Goal: Task Accomplishment & Management: Manage account settings

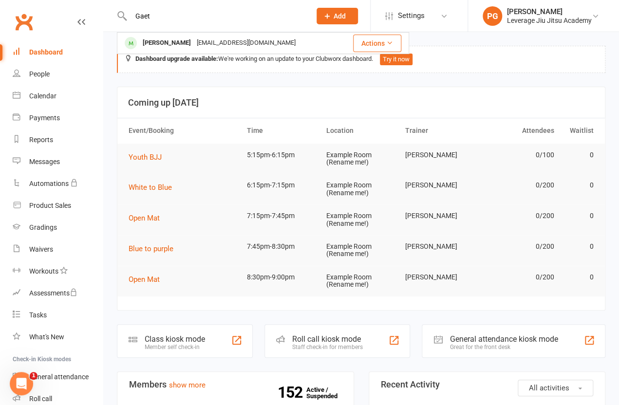
type input "Gaet"
click at [166, 48] on div "[PERSON_NAME]" at bounding box center [167, 43] width 54 height 14
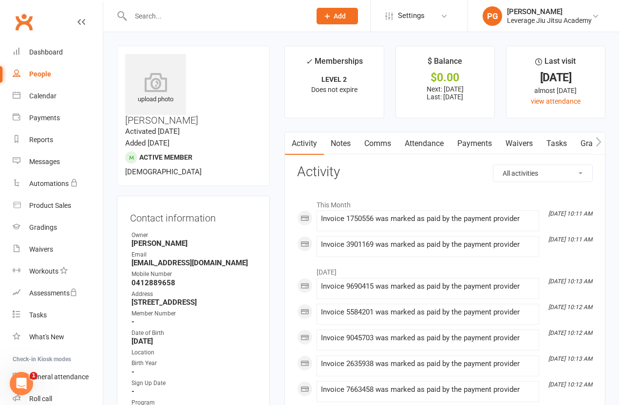
scroll to position [0, 2]
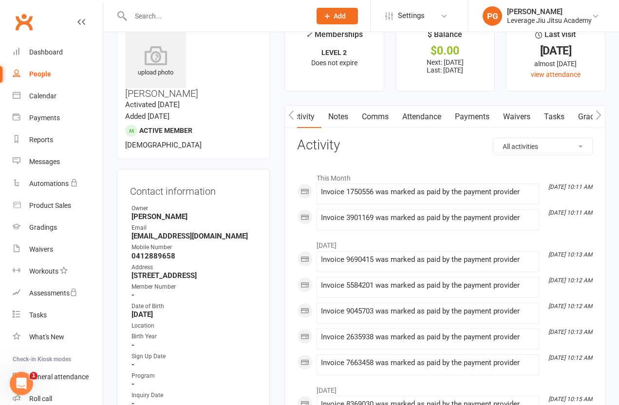
click at [469, 122] on link "Payments" at bounding box center [472, 117] width 48 height 22
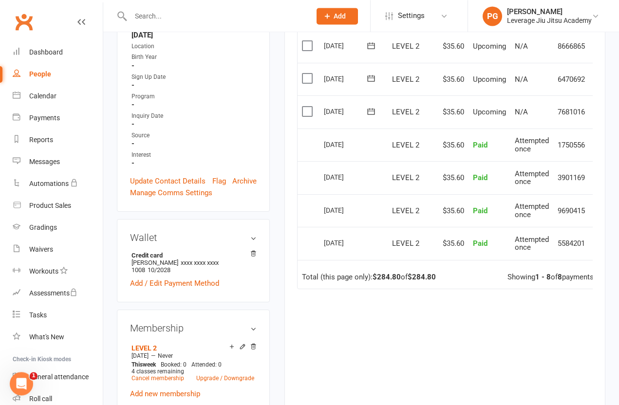
scroll to position [307, 0]
click at [251, 251] on icon at bounding box center [253, 254] width 7 height 7
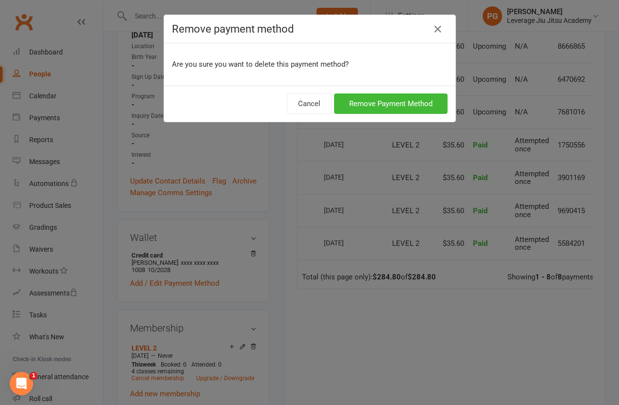
click at [368, 108] on button "Remove Payment Method" at bounding box center [391, 104] width 114 height 20
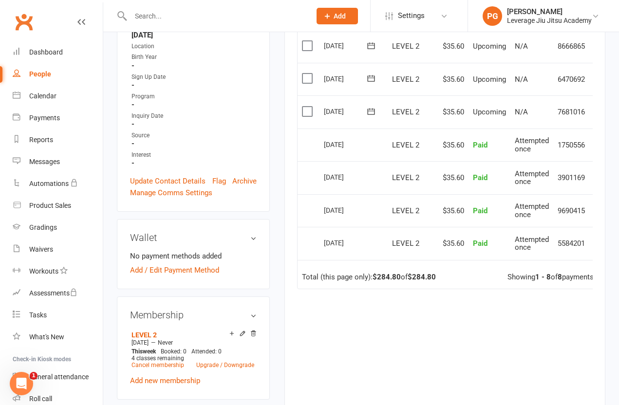
click at [133, 265] on link "Add / Edit Payment Method" at bounding box center [174, 271] width 89 height 12
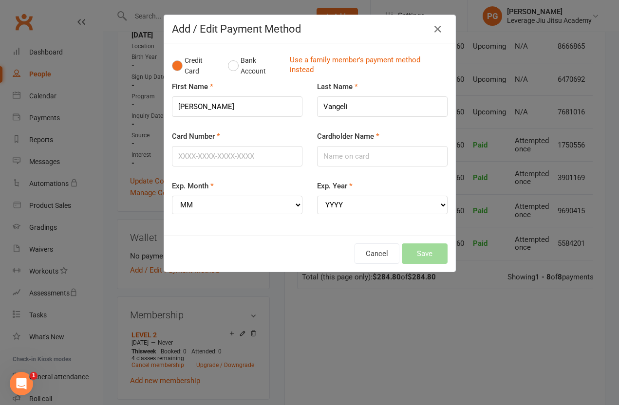
click at [183, 142] on label "Card Number" at bounding box center [196, 137] width 48 height 12
click at [183, 146] on input "Card Number" at bounding box center [237, 156] width 131 height 20
click at [172, 156] on input "Card Number" at bounding box center [237, 156] width 131 height 20
type input "[CREDIT_CARD_NUMBER]"
click at [392, 156] on input "Cardholder Name" at bounding box center [382, 156] width 131 height 20
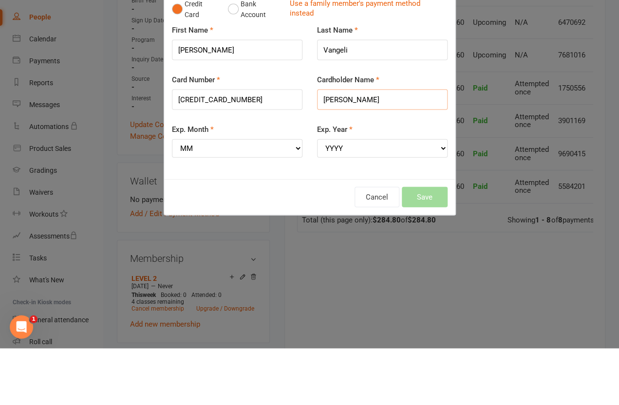
type input "[PERSON_NAME]"
click at [218, 196] on select "MM 01 02 03 04 05 06 07 08 09 10 11 12" at bounding box center [237, 205] width 131 height 19
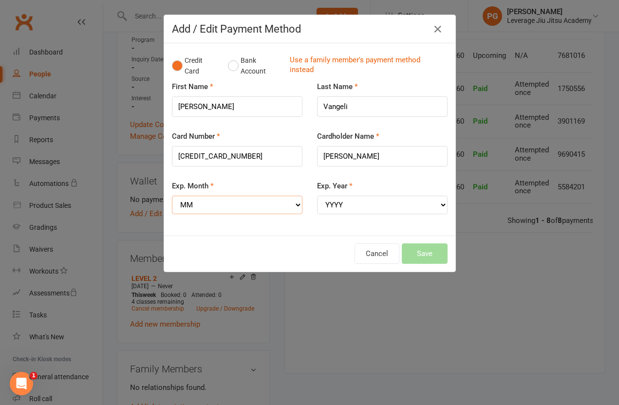
select select "09"
click at [345, 192] on label "Exp. Year" at bounding box center [335, 186] width 36 height 12
click at [345, 196] on select "YYYY 2025 2026 2027 2028 2029 2030 2031 2032 2033 2034" at bounding box center [382, 205] width 131 height 19
click at [335, 209] on select "YYYY 2025 2026 2027 2028 2029 2030 2031 2032 2033 2034" at bounding box center [382, 205] width 131 height 19
select select "2029"
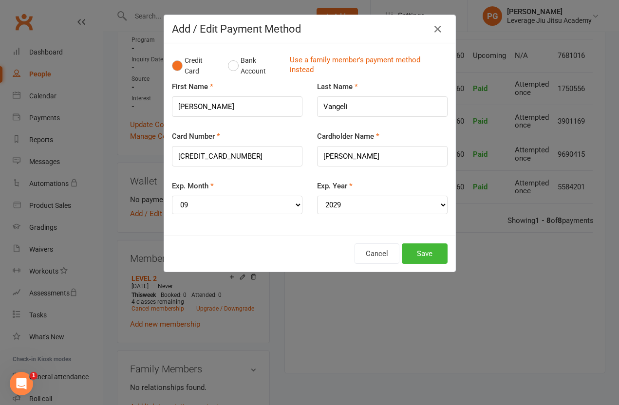
click at [429, 245] on button "Save" at bounding box center [425, 254] width 46 height 20
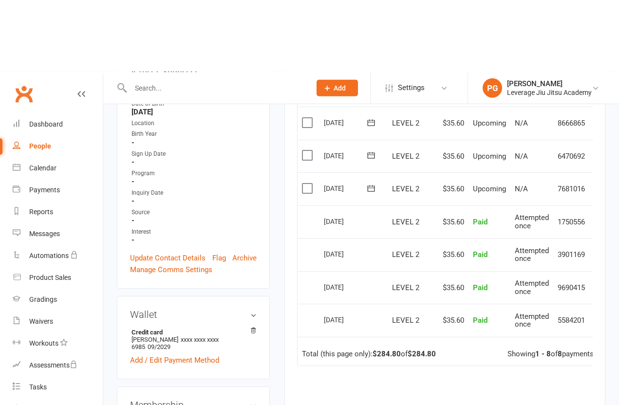
scroll to position [0, 0]
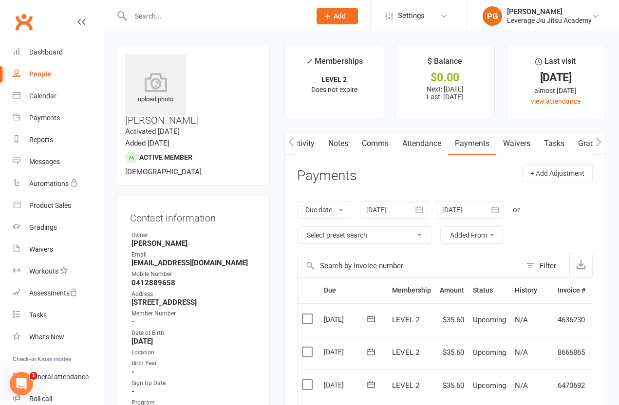
click at [170, 19] on input "text" at bounding box center [216, 16] width 176 height 14
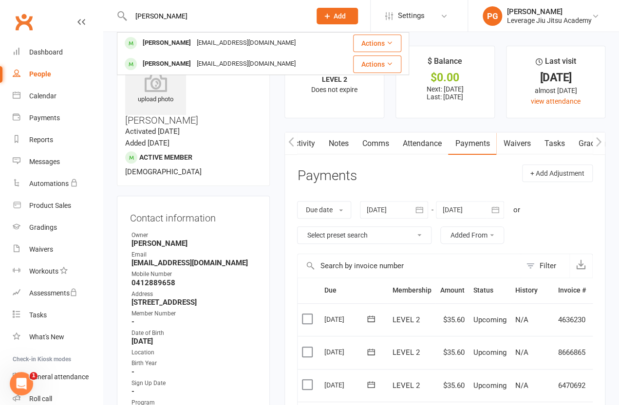
type input "[PERSON_NAME]"
click at [146, 54] on div "[PERSON_NAME] [EMAIL_ADDRESS][DOMAIN_NAME]" at bounding box center [229, 64] width 223 height 20
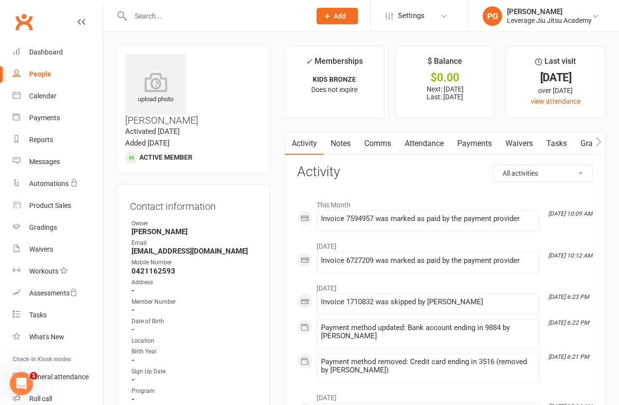
click at [483, 145] on link "Payments" at bounding box center [475, 144] width 48 height 22
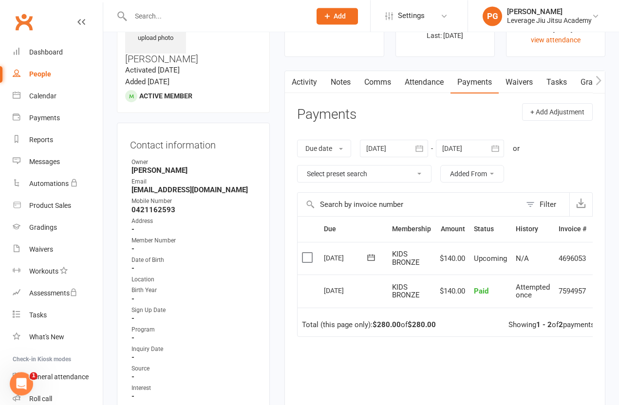
click at [417, 144] on button "button" at bounding box center [420, 149] width 18 height 18
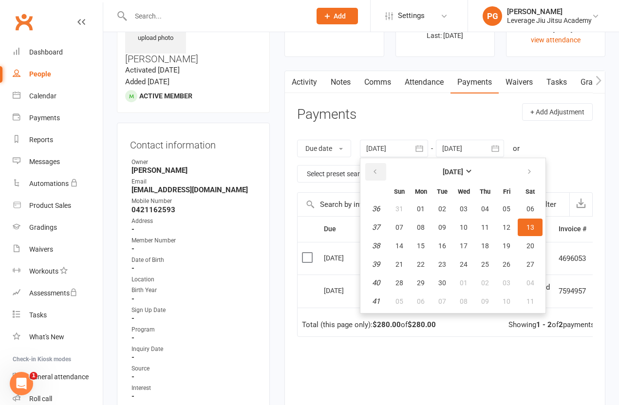
click at [379, 168] on icon "button" at bounding box center [375, 172] width 7 height 8
click at [379, 174] on icon "button" at bounding box center [375, 172] width 7 height 8
click at [375, 165] on button "button" at bounding box center [376, 172] width 21 height 18
click at [373, 165] on button "button" at bounding box center [376, 172] width 21 height 18
click at [374, 166] on button "button" at bounding box center [376, 172] width 21 height 18
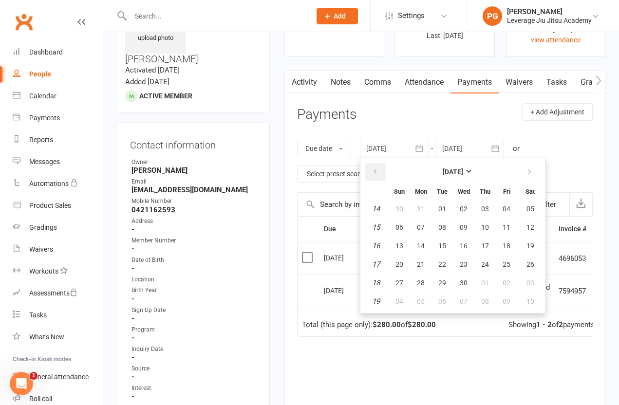
click at [376, 164] on button "button" at bounding box center [376, 172] width 21 height 18
click at [371, 164] on button "button" at bounding box center [376, 172] width 21 height 18
click at [377, 166] on button "button" at bounding box center [376, 172] width 21 height 18
click at [375, 164] on button "button" at bounding box center [376, 172] width 21 height 18
click at [467, 222] on button "11" at bounding box center [464, 228] width 20 height 18
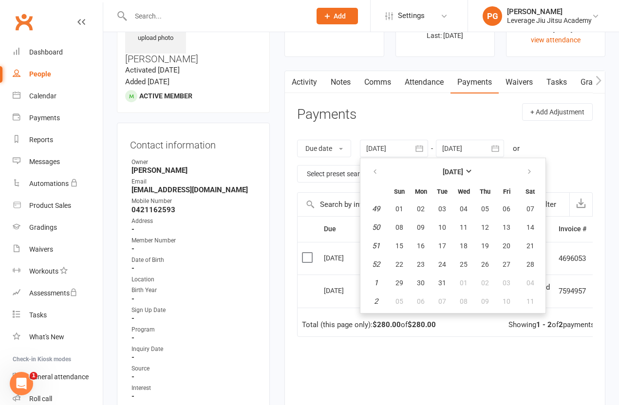
type input "[DATE]"
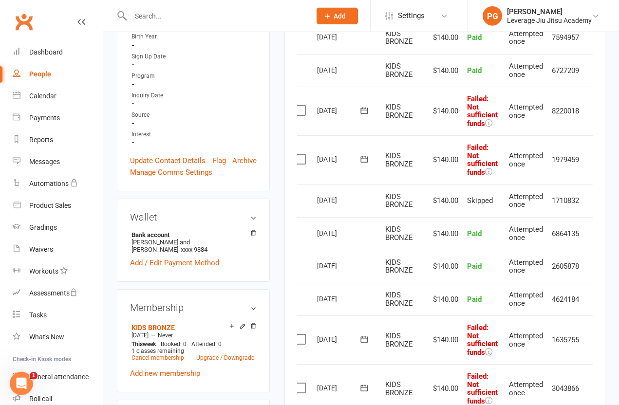
scroll to position [316, 0]
click at [303, 383] on label at bounding box center [301, 388] width 13 height 10
click at [302, 383] on input "checkbox" at bounding box center [298, 383] width 6 height 0
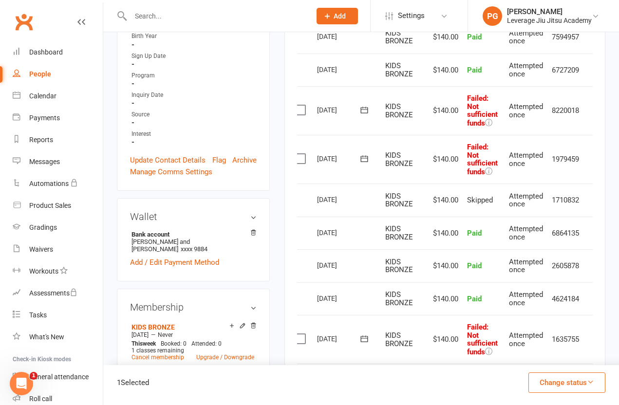
click at [563, 393] on button "Change status" at bounding box center [567, 383] width 77 height 20
click at [521, 347] on link "Paid (Other)" at bounding box center [557, 337] width 96 height 19
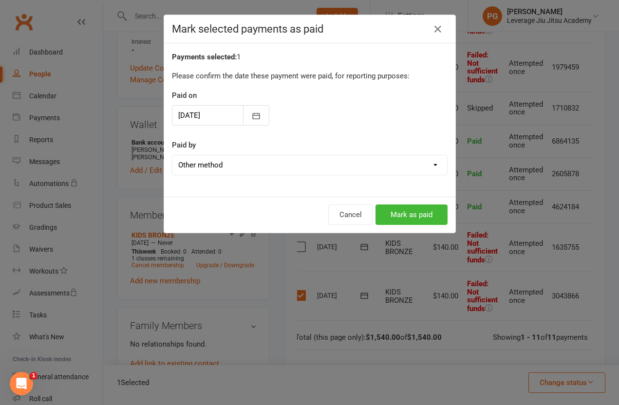
click at [348, 213] on button "Cancel" at bounding box center [350, 215] width 45 height 20
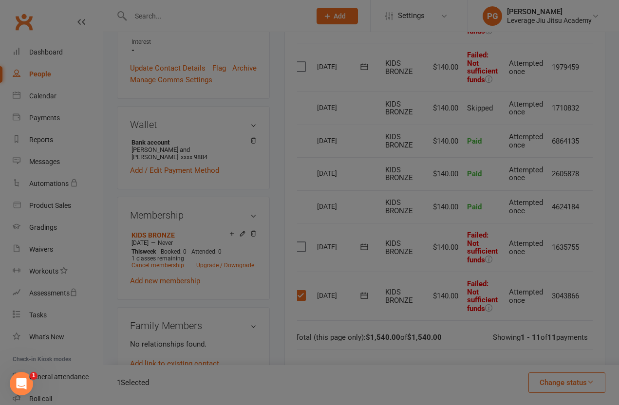
scroll to position [408, 0]
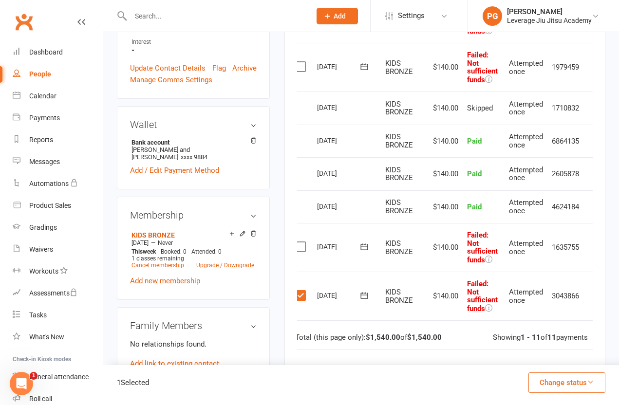
click at [544, 393] on button "Change status" at bounding box center [567, 383] width 77 height 20
click at [522, 328] on link "Paid (POS)" at bounding box center [557, 317] width 96 height 19
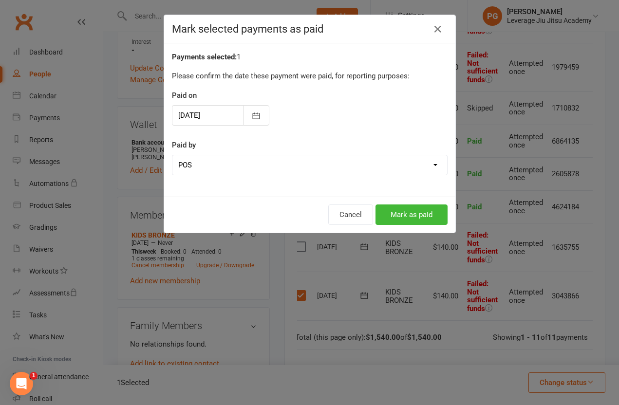
click at [408, 212] on button "Mark as paid" at bounding box center [412, 215] width 72 height 20
